Goal: Task Accomplishment & Management: Use online tool/utility

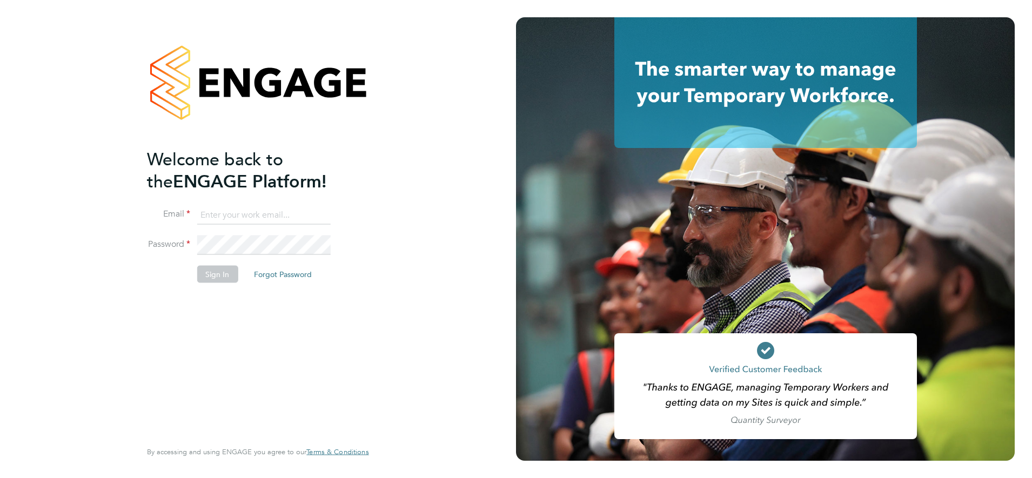
type input "chay.lee.wo@countrysidepartnerships.com"
drag, startPoint x: 216, startPoint y: 262, endPoint x: 218, endPoint y: 270, distance: 8.3
click at [216, 262] on li "Password" at bounding box center [252, 251] width 211 height 30
click at [218, 270] on button "Sign In" at bounding box center [217, 273] width 41 height 17
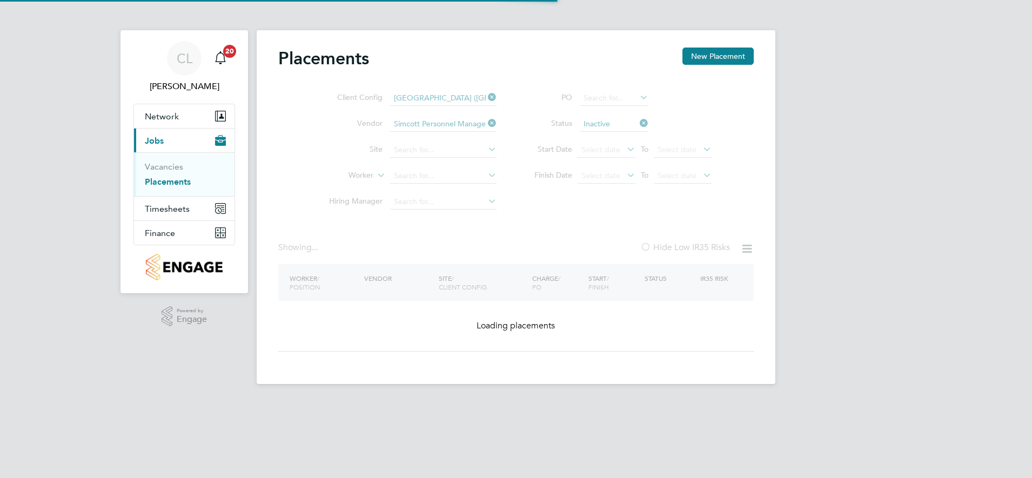
type input "Clapham Park B01"
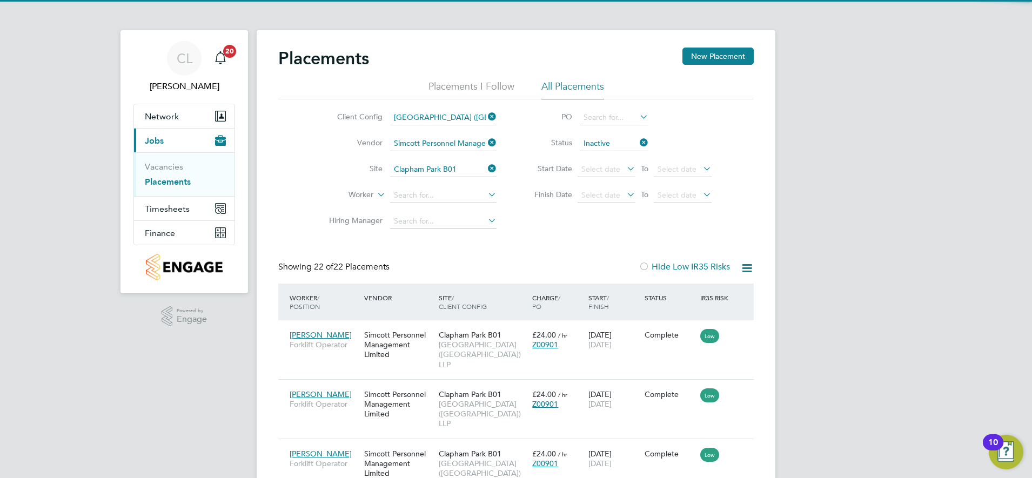
click at [486, 167] on icon at bounding box center [486, 168] width 0 height 15
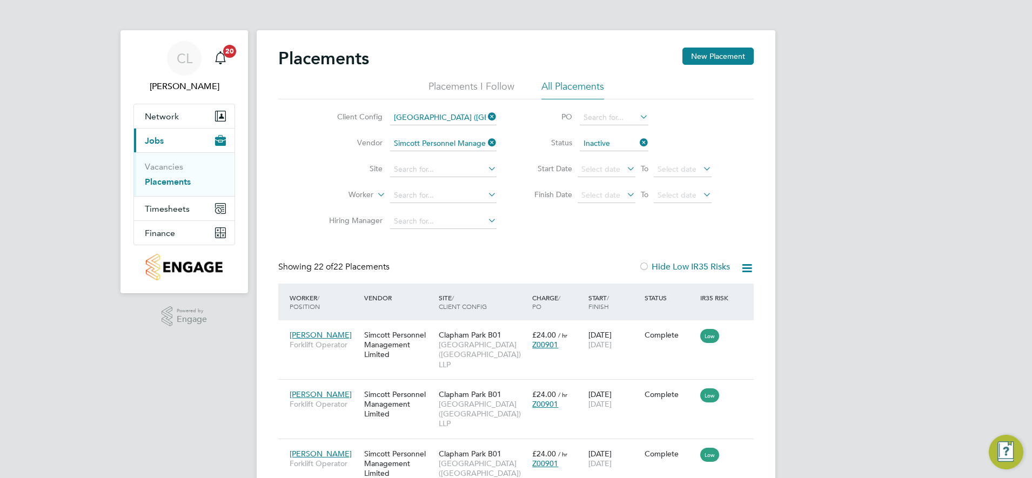
click at [486, 115] on icon at bounding box center [486, 116] width 0 height 15
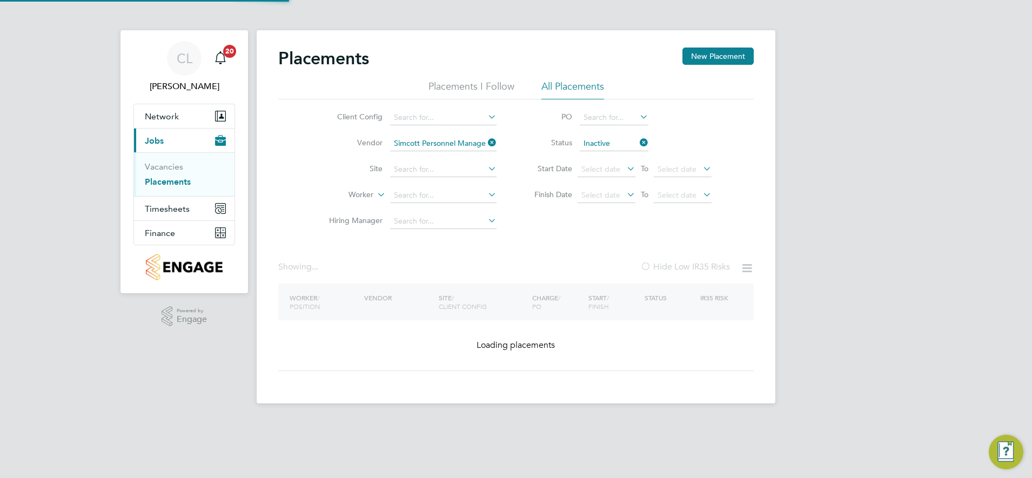
click at [486, 143] on icon at bounding box center [486, 142] width 0 height 15
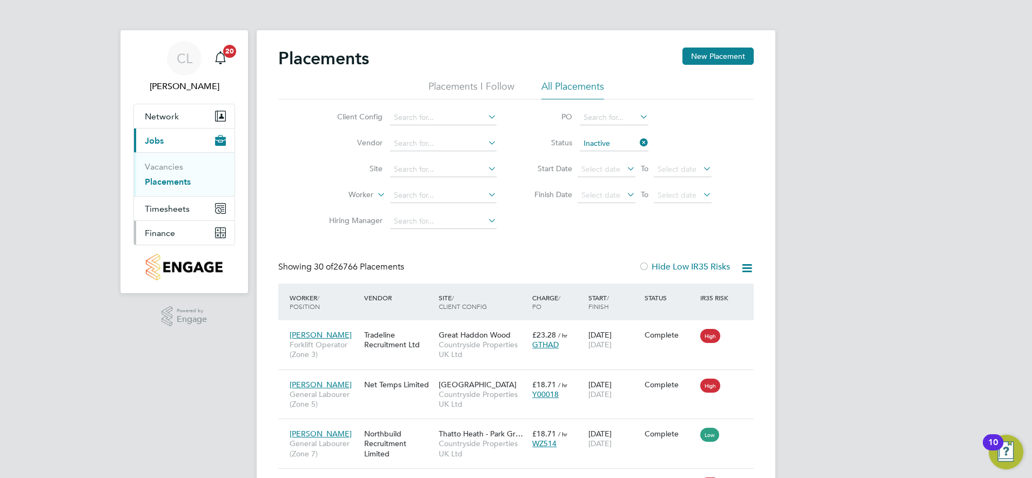
click at [172, 232] on span "Finance" at bounding box center [160, 233] width 30 height 10
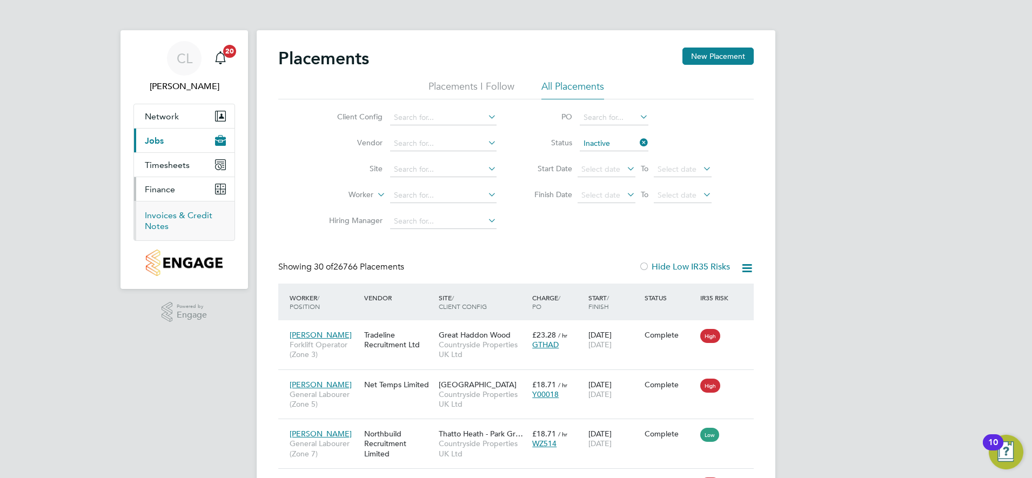
click at [167, 217] on link "Invoices & Credit Notes" at bounding box center [179, 220] width 68 height 21
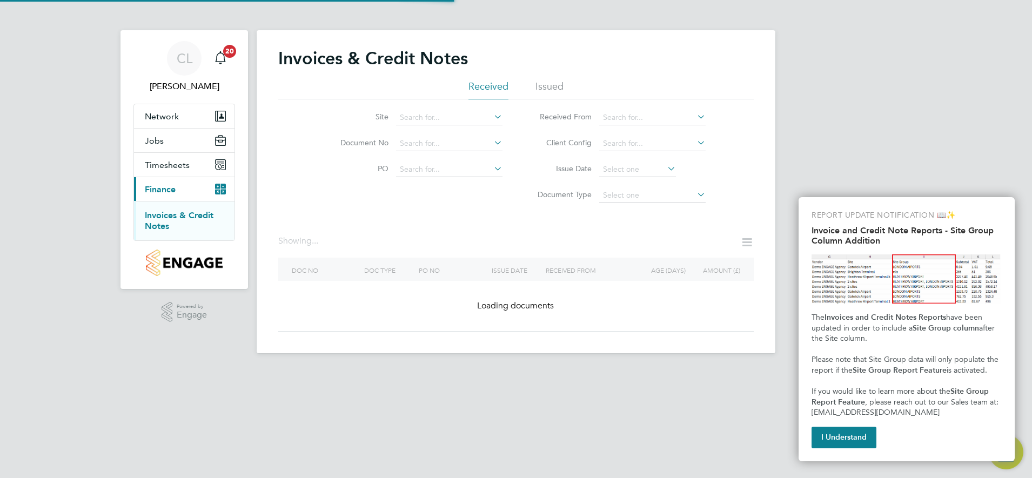
click at [854, 433] on button "I Understand" at bounding box center [843, 438] width 65 height 22
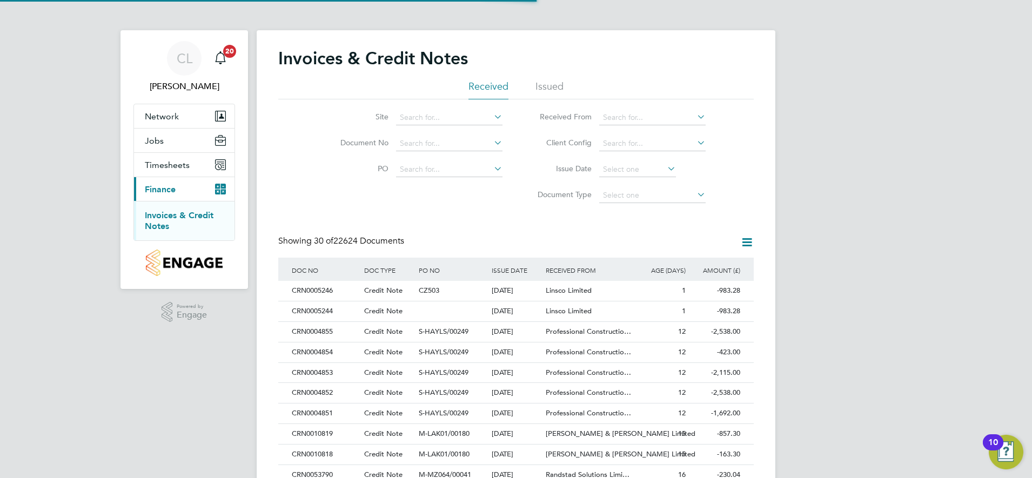
click at [434, 110] on li "Site" at bounding box center [414, 118] width 203 height 26
click at [441, 115] on input at bounding box center [449, 117] width 106 height 15
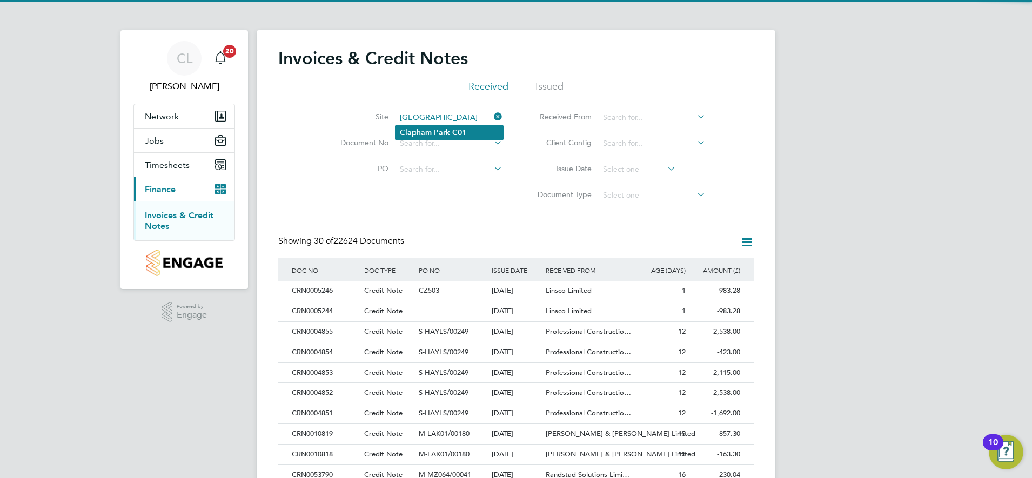
type input "[GEOGRAPHIC_DATA]"
click at [462, 129] on b "C01" at bounding box center [459, 132] width 14 height 9
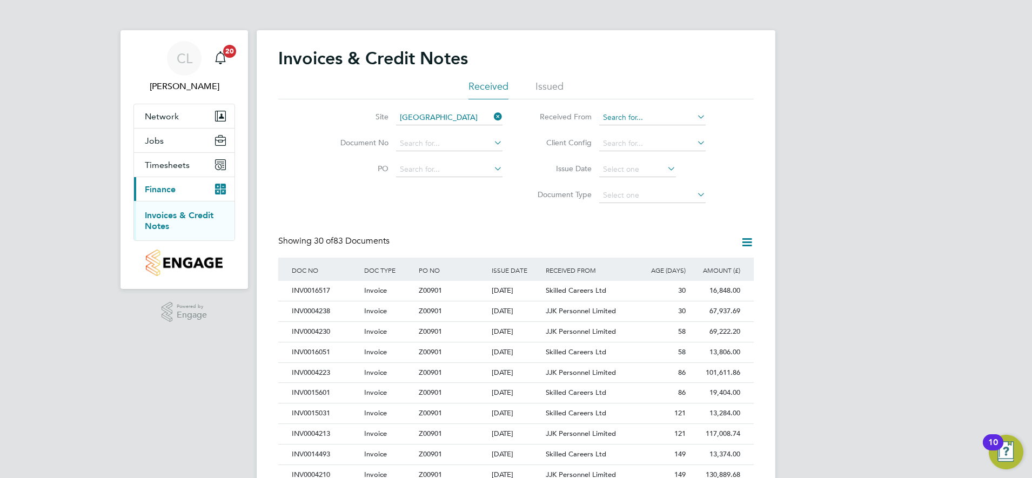
click at [668, 116] on input at bounding box center [652, 117] width 106 height 15
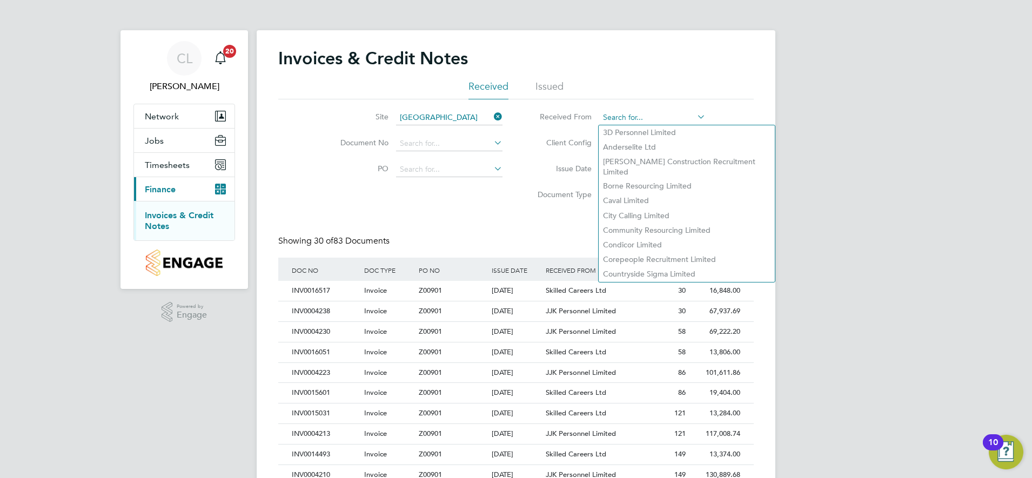
click at [664, 115] on input at bounding box center [652, 117] width 106 height 15
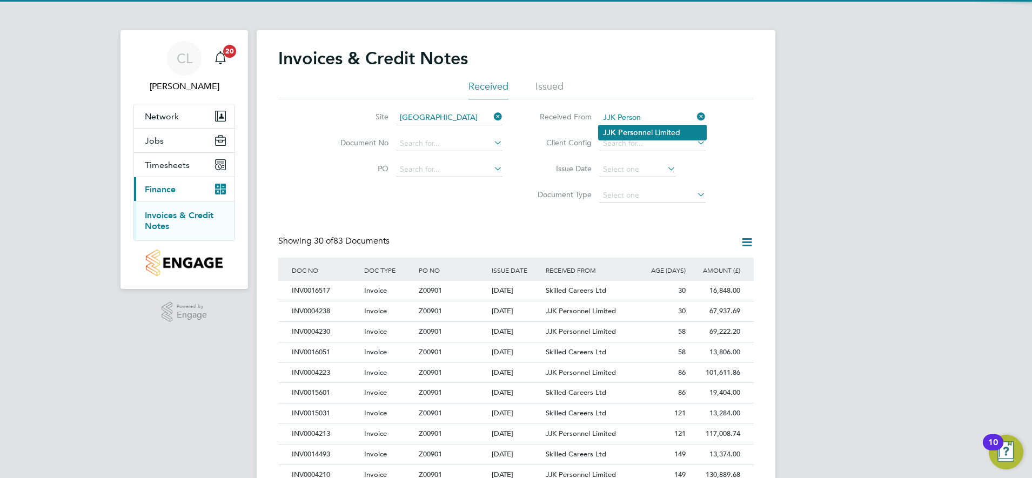
click at [637, 126] on li "JJK Person nel Limited" at bounding box center [653, 132] width 108 height 15
type input "JJK Personnel Limited"
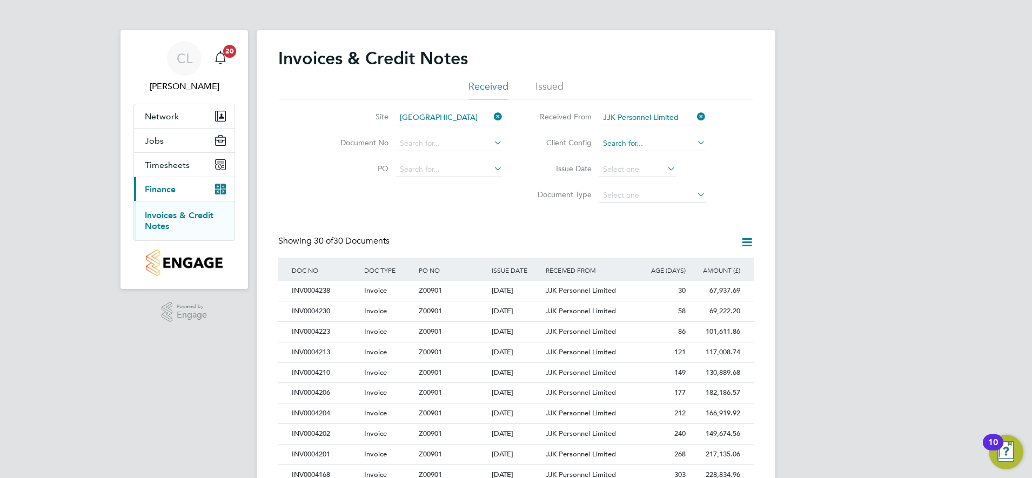
click at [625, 145] on input at bounding box center [652, 143] width 106 height 15
click at [664, 187] on li "[GEOGRAPHIC_DATA] ([GEOGRAPHIC_DATA]) LLP" at bounding box center [687, 192] width 176 height 24
type input "[GEOGRAPHIC_DATA] ([GEOGRAPHIC_DATA]) LLP"
drag, startPoint x: 494, startPoint y: 196, endPoint x: 487, endPoint y: 466, distance: 270.7
click at [494, 196] on div "Site [GEOGRAPHIC_DATA] C01 Document No PO Status Paid Date Issued To Received F…" at bounding box center [515, 153] width 475 height 109
